Goal: Navigation & Orientation: Find specific page/section

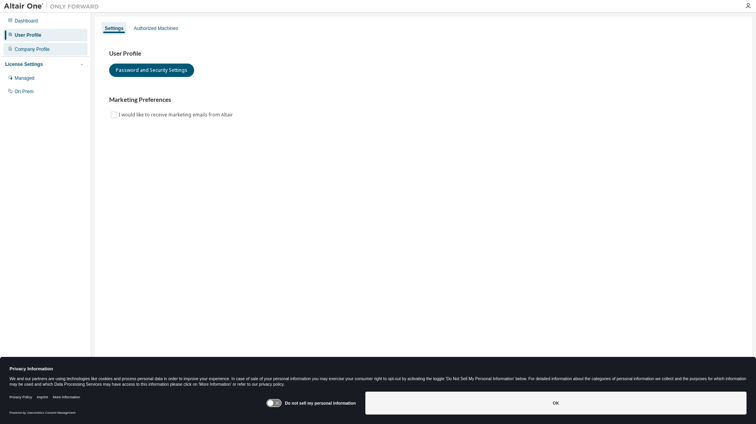
click at [59, 53] on div "Company Profile" at bounding box center [45, 49] width 84 height 13
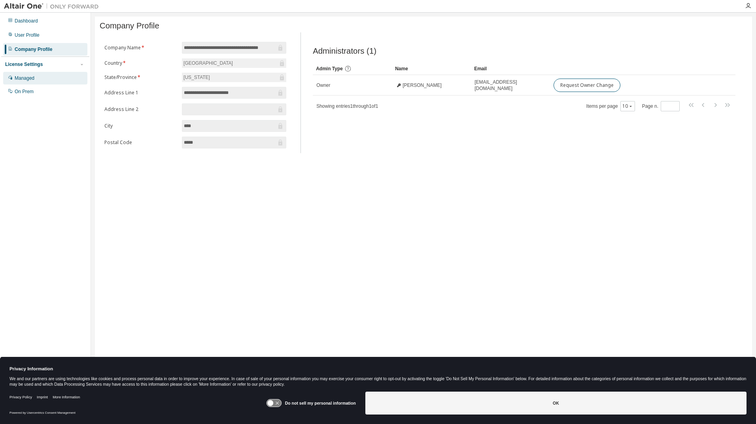
click at [53, 81] on div "Managed" at bounding box center [45, 78] width 84 height 13
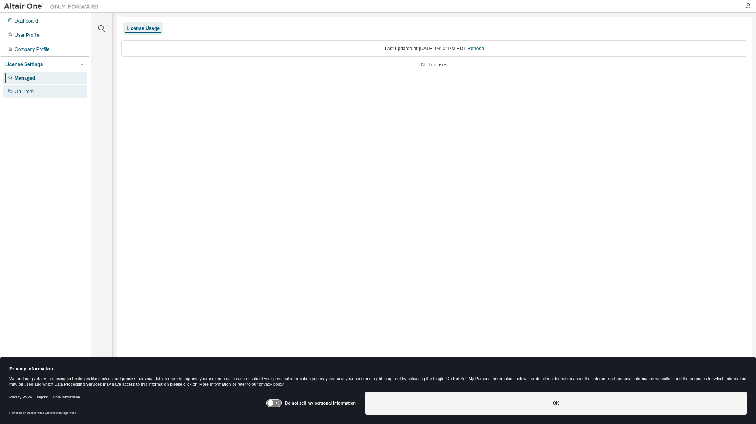
click at [49, 89] on div "On Prem" at bounding box center [45, 91] width 84 height 13
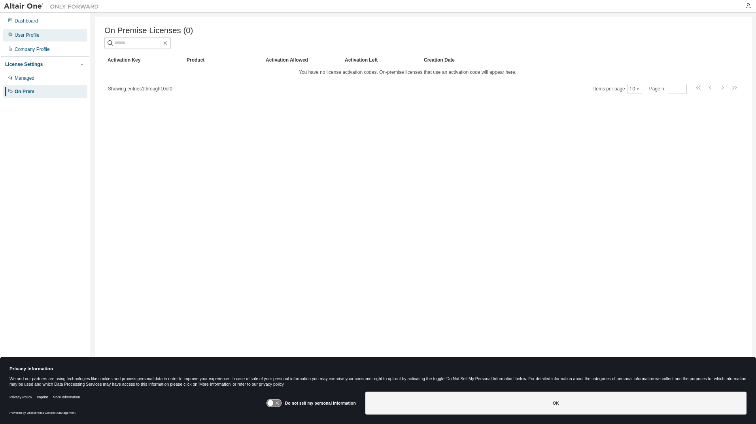
click at [43, 36] on div "User Profile" at bounding box center [45, 35] width 84 height 13
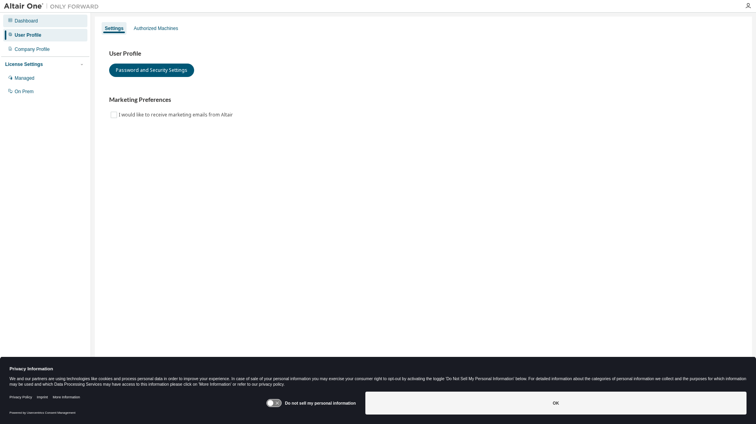
click at [47, 22] on div "Dashboard" at bounding box center [45, 21] width 84 height 13
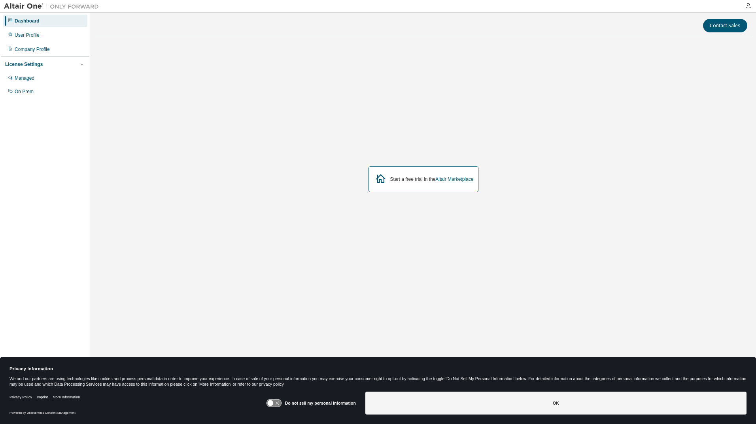
click at [22, 3] on img at bounding box center [53, 6] width 99 height 8
click at [23, 4] on img at bounding box center [53, 6] width 99 height 8
click at [30, 34] on div "User Profile" at bounding box center [27, 35] width 25 height 6
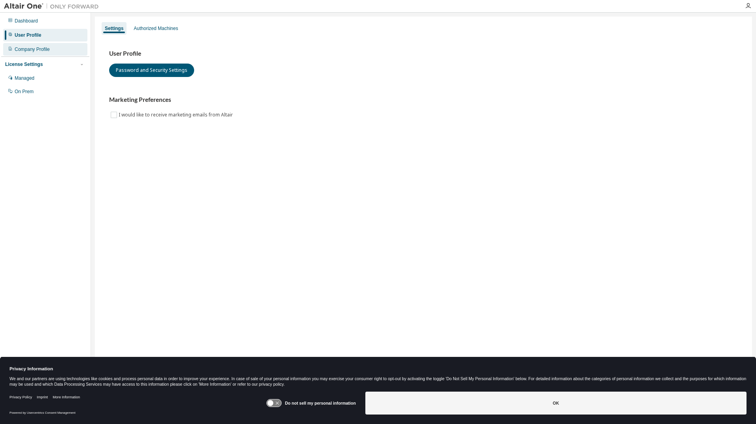
click at [32, 49] on div "Company Profile" at bounding box center [32, 49] width 35 height 6
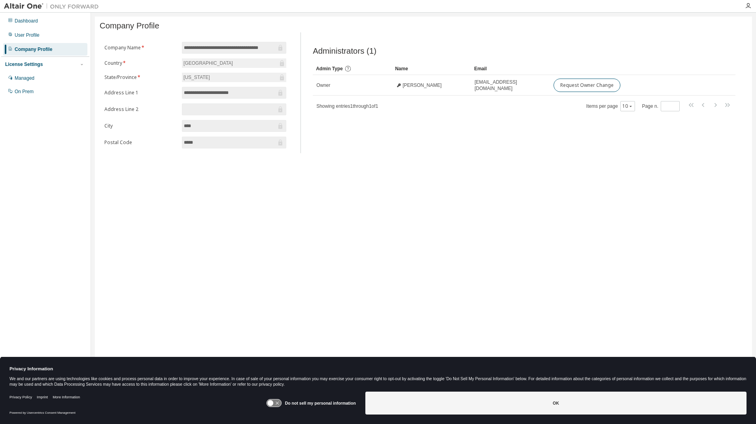
click at [22, 6] on img at bounding box center [53, 6] width 99 height 8
